Goal: Information Seeking & Learning: Learn about a topic

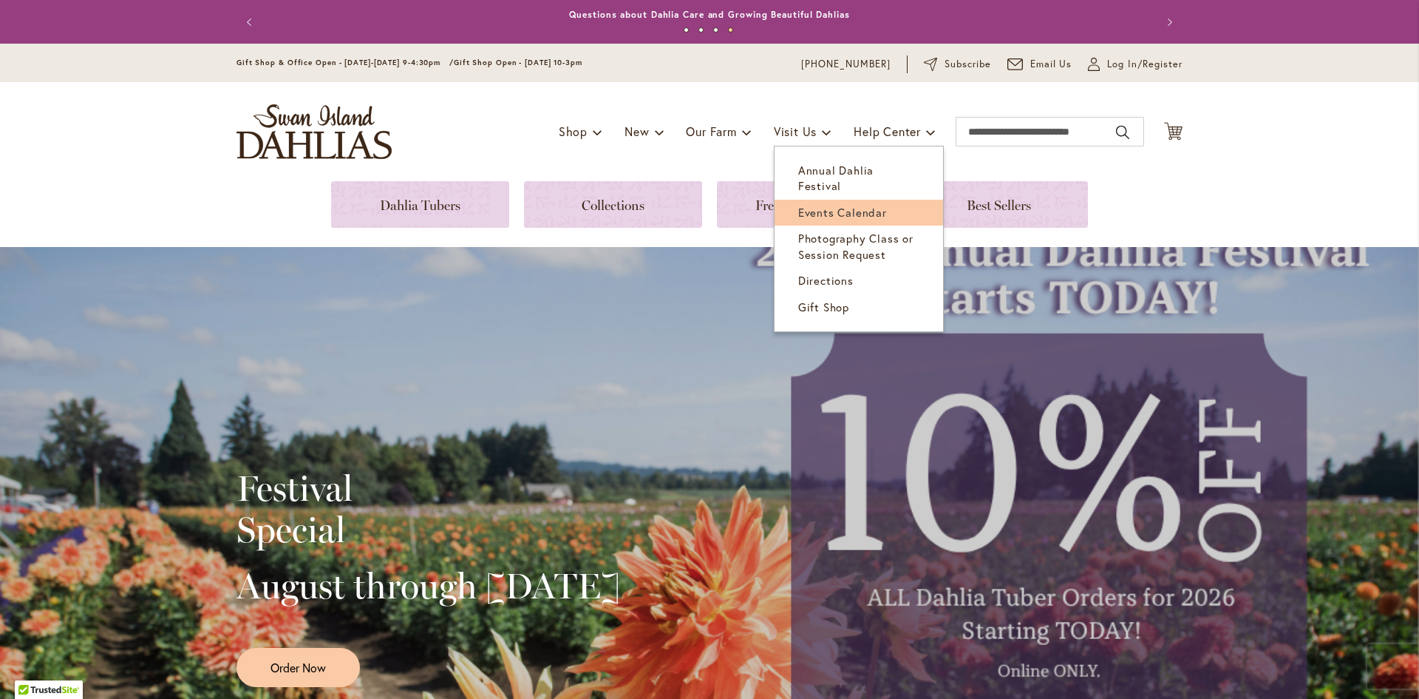
click at [809, 205] on span "Events Calendar" at bounding box center [842, 212] width 89 height 15
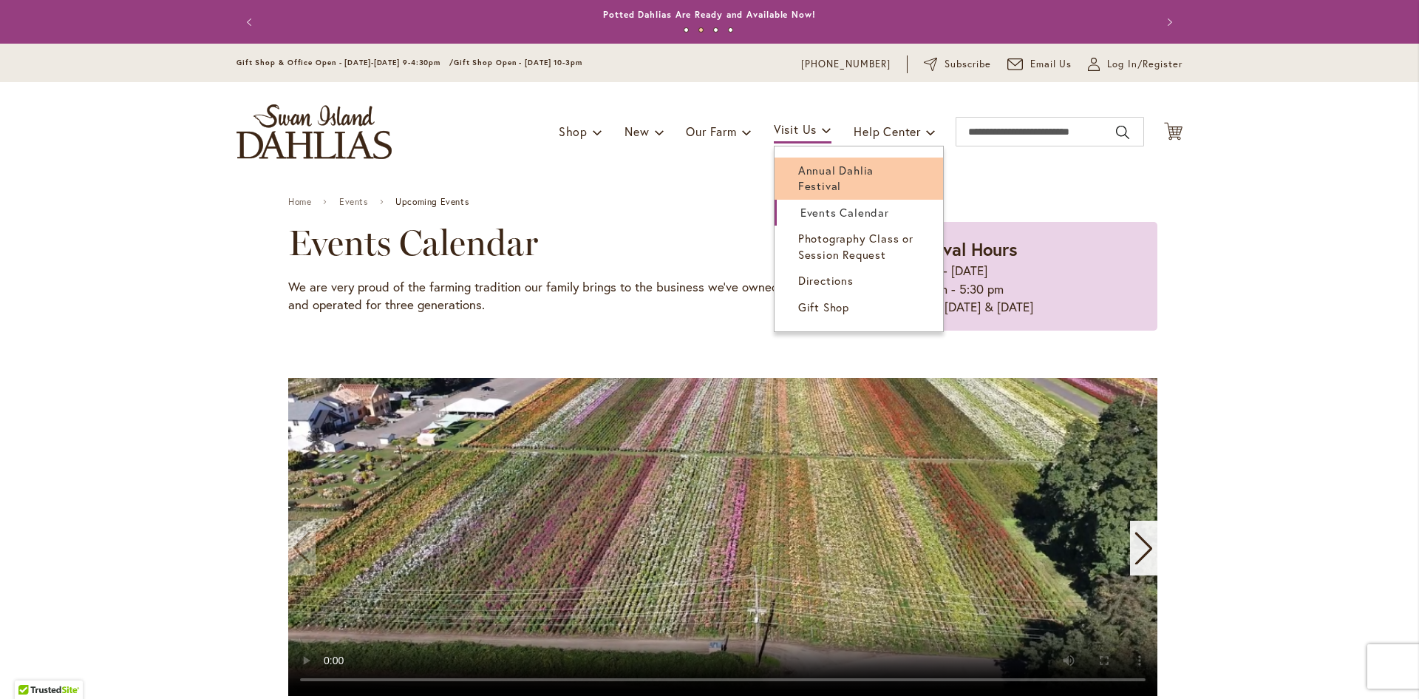
click at [818, 175] on span "Annual Dahlia Festival" at bounding box center [835, 178] width 75 height 30
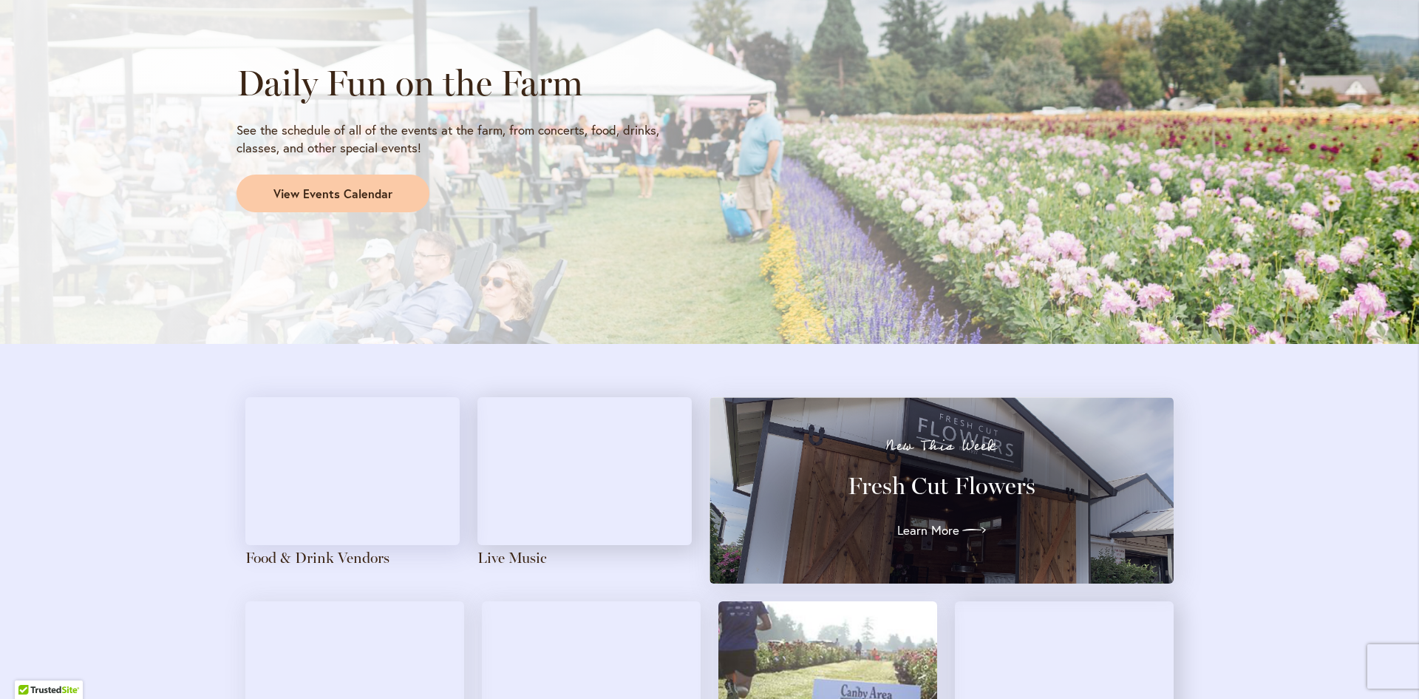
scroll to position [1331, 0]
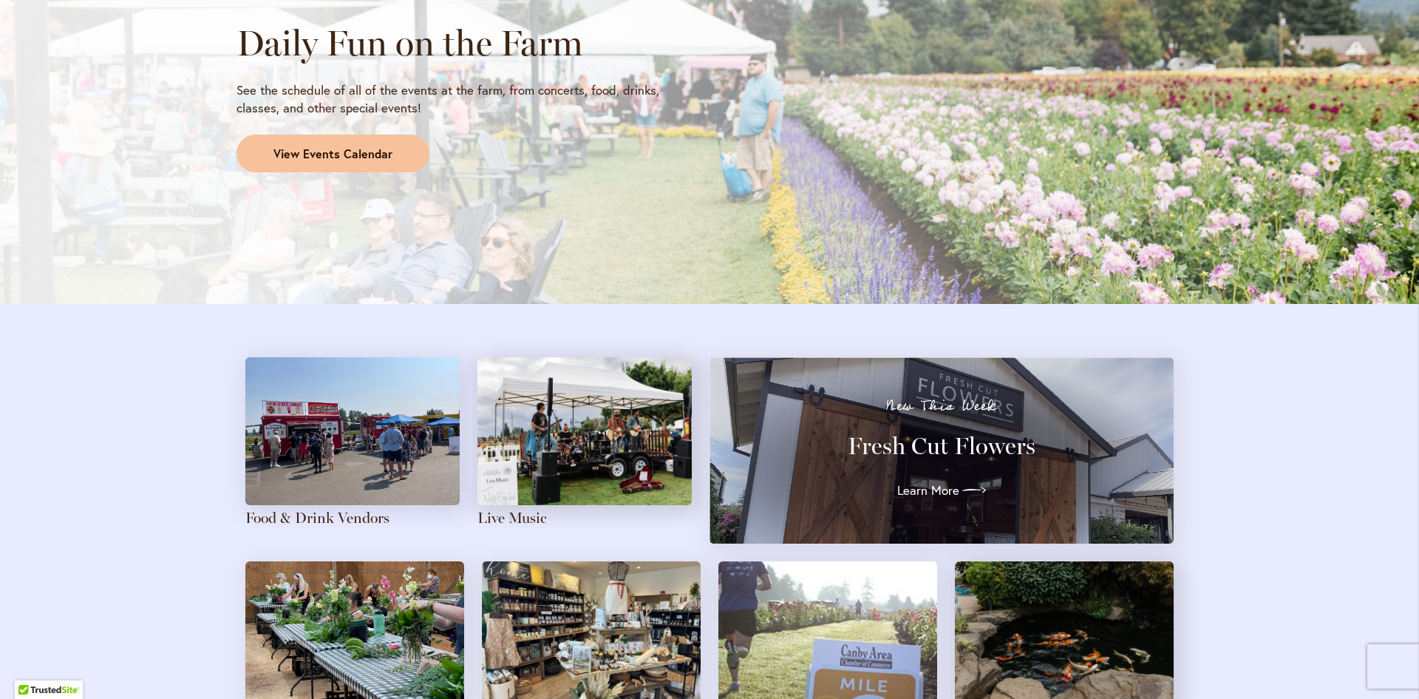
click at [333, 149] on span "View Events Calendar" at bounding box center [332, 154] width 119 height 17
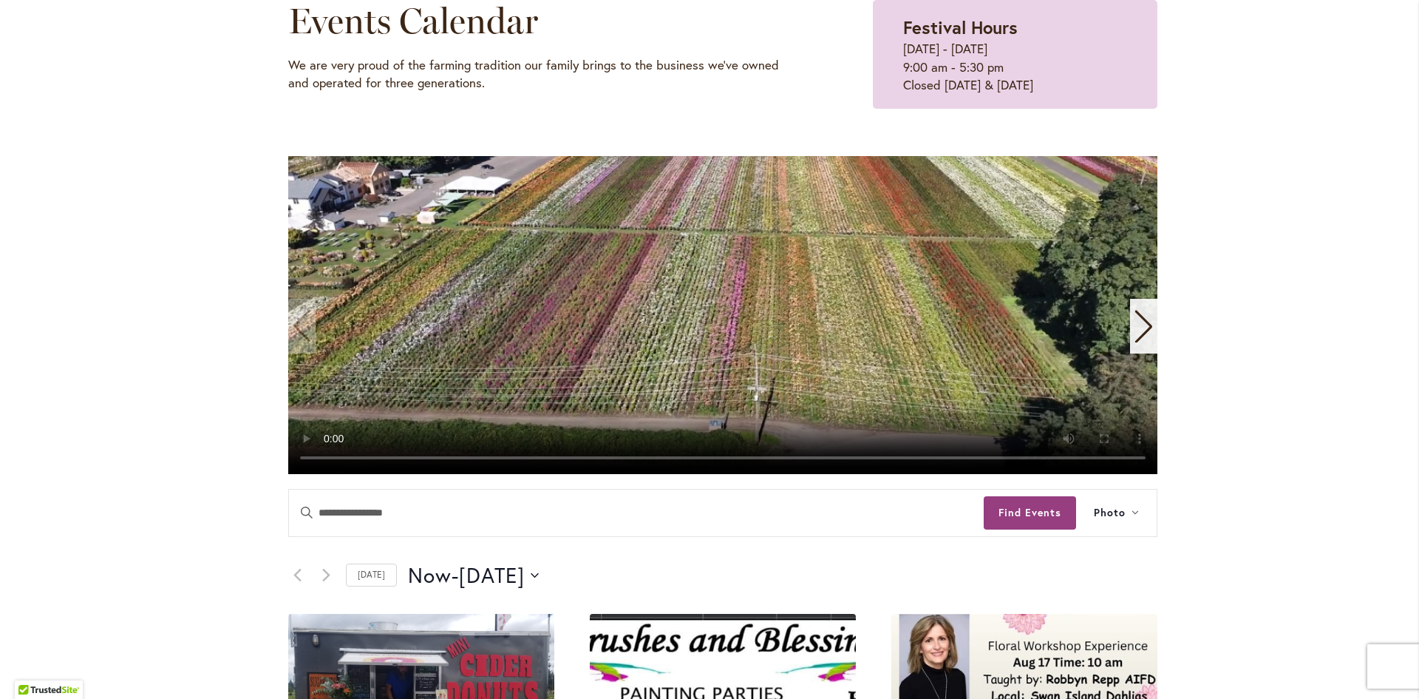
scroll to position [517, 0]
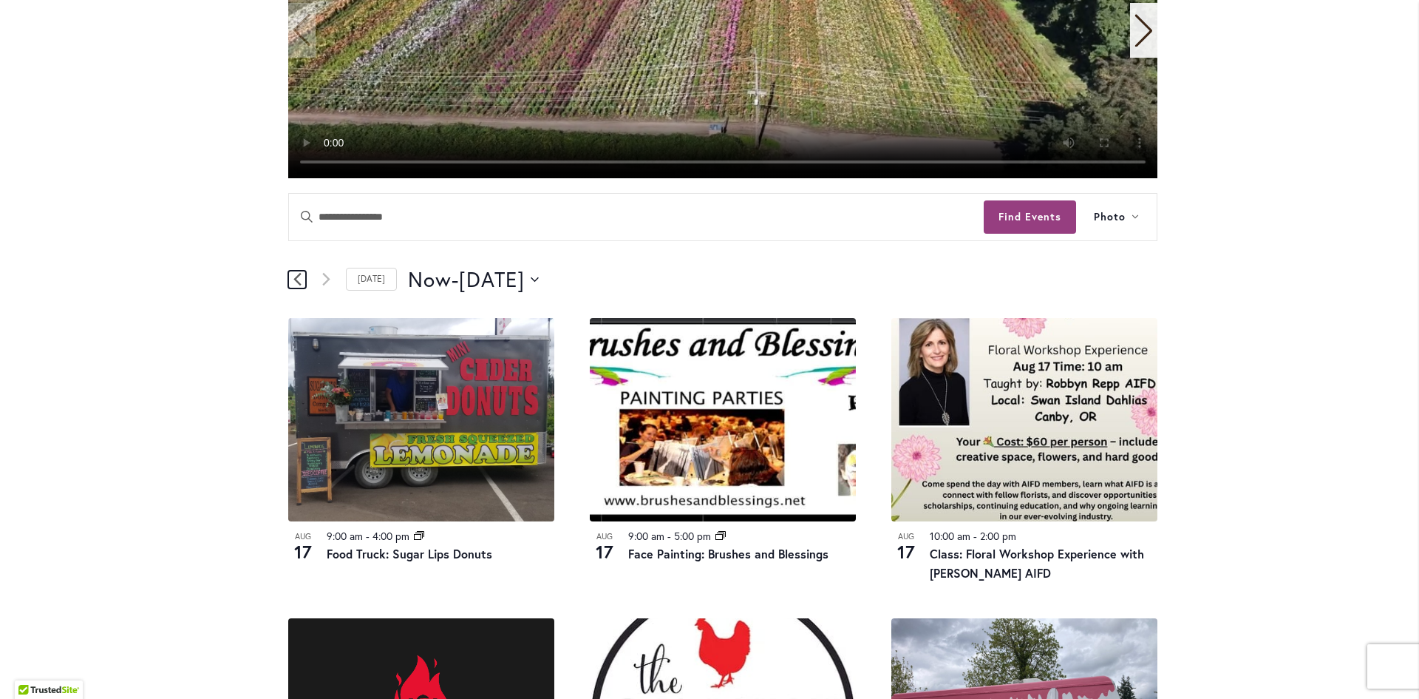
click at [293, 279] on icon "Previous Events" at bounding box center [296, 279] width 7 height 13
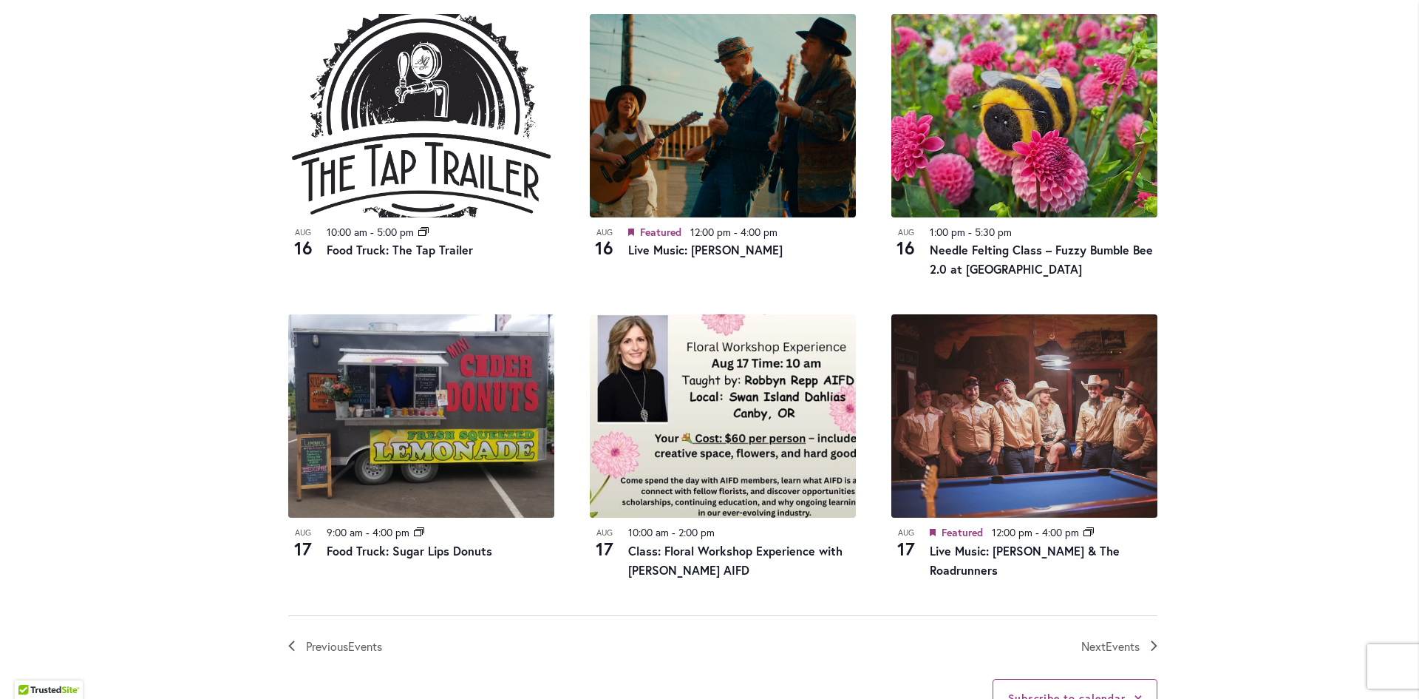
scroll to position [1404, 0]
